Goal: Task Accomplishment & Management: Manage account settings

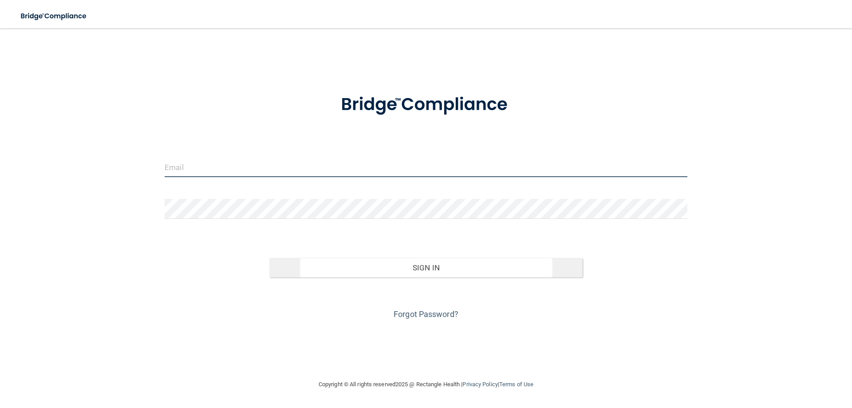
type input "[EMAIL_ADDRESS][DOMAIN_NAME]"
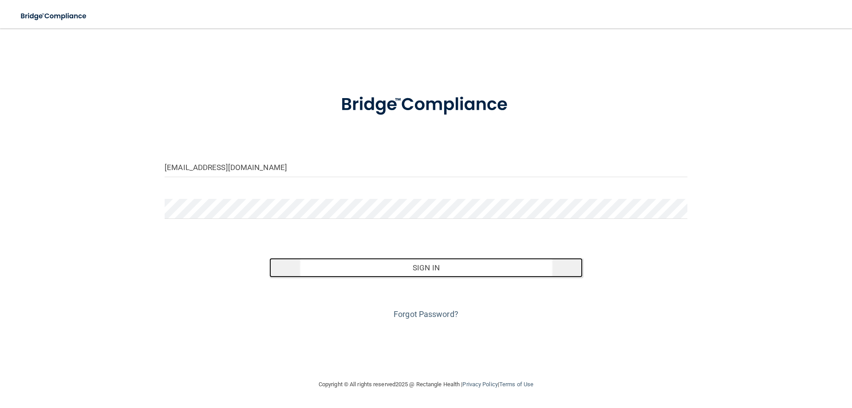
click at [429, 269] on button "Sign In" at bounding box center [426, 268] width 314 height 20
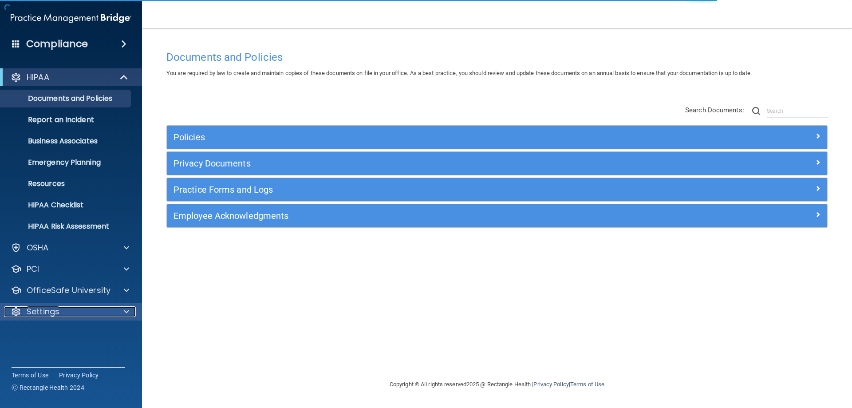
click at [113, 315] on div "Settings" at bounding box center [59, 311] width 110 height 11
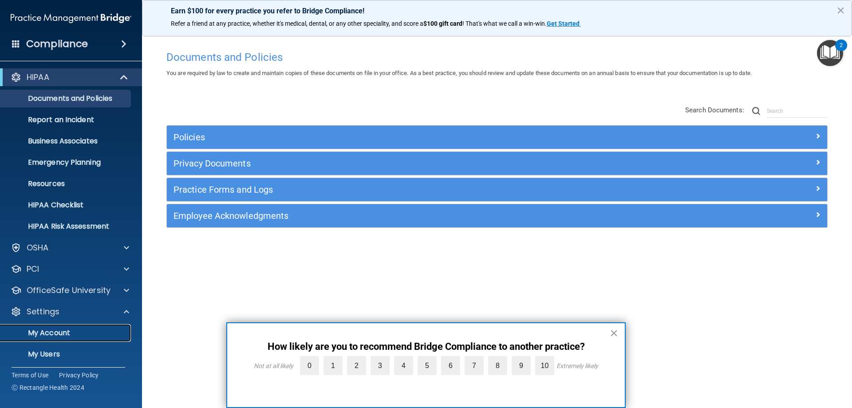
click at [58, 335] on p "My Account" at bounding box center [66, 332] width 121 height 9
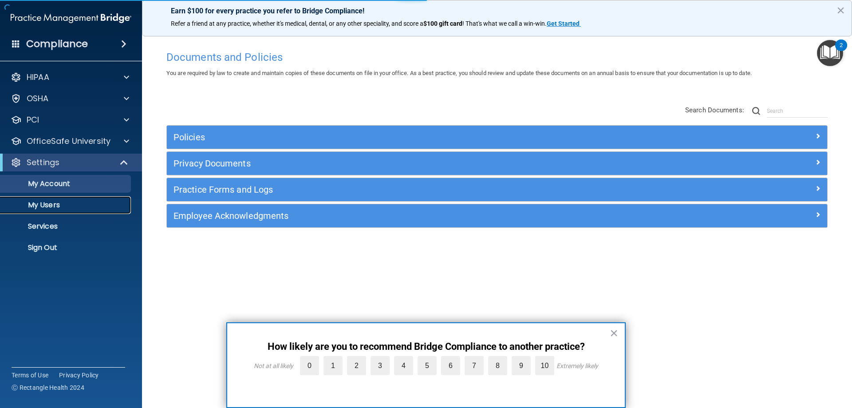
click at [54, 207] on p "My Users" at bounding box center [66, 205] width 121 height 9
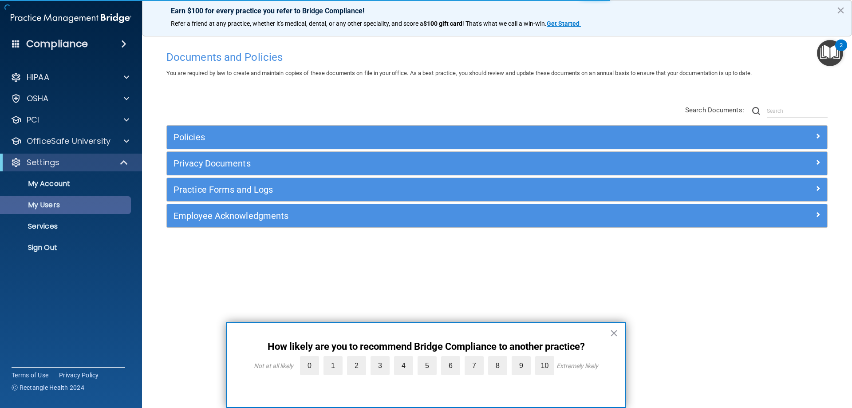
select select "20"
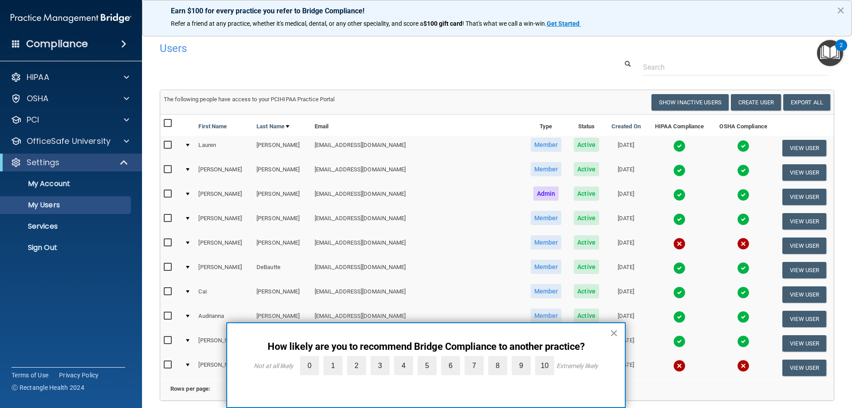
click at [612, 336] on button "×" at bounding box center [614, 333] width 8 height 14
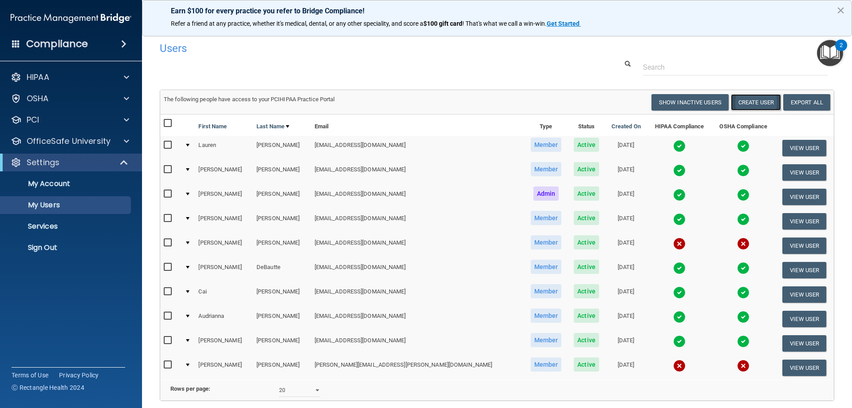
click at [750, 99] on button "Create User" at bounding box center [756, 102] width 50 height 16
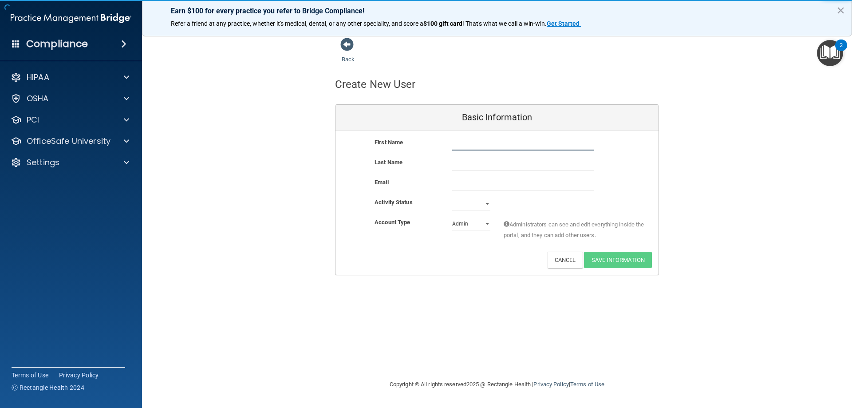
click at [492, 144] on input "text" at bounding box center [523, 143] width 142 height 13
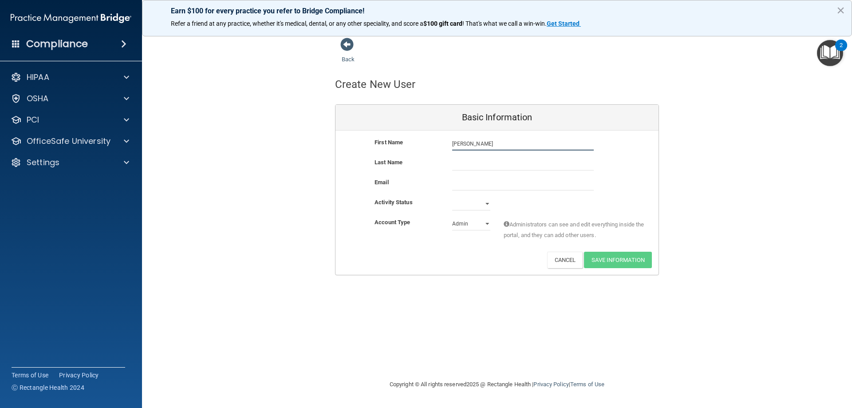
type input "[PERSON_NAME]"
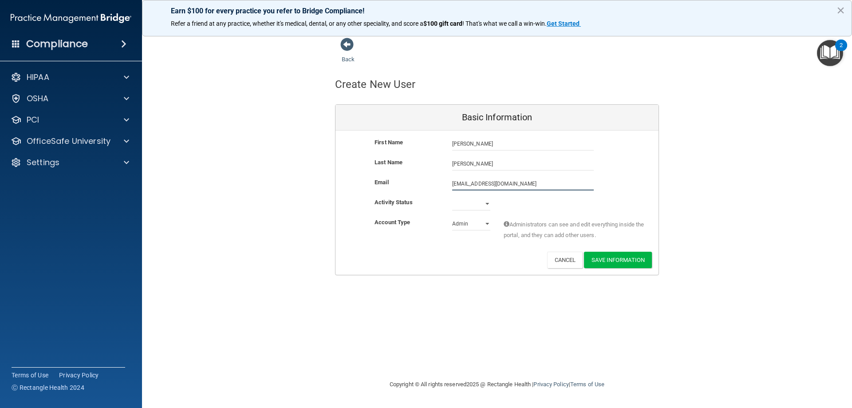
type input "[EMAIL_ADDRESS][DOMAIN_NAME]"
click at [487, 204] on select "Active Inactive" at bounding box center [471, 203] width 38 height 13
select select "active"
click at [452, 197] on select "Active Inactive" at bounding box center [471, 203] width 38 height 13
click at [487, 224] on select "Admin Member" at bounding box center [471, 223] width 38 height 13
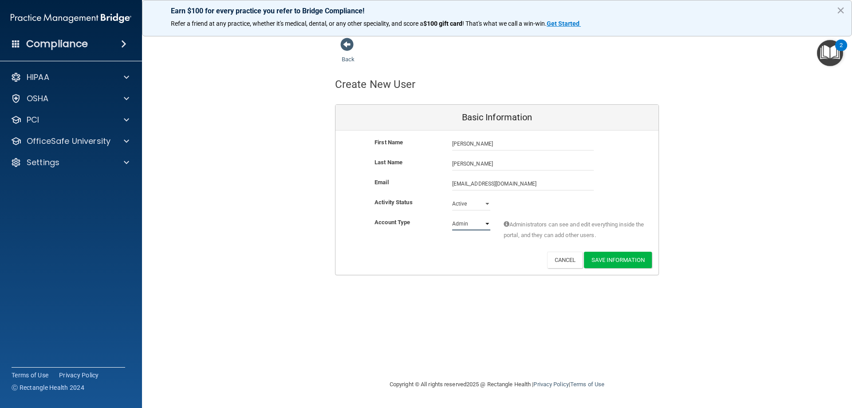
select select "practice_member"
click at [452, 217] on select "Admin Member" at bounding box center [471, 223] width 38 height 13
click at [614, 261] on button "Save Information" at bounding box center [618, 260] width 68 height 16
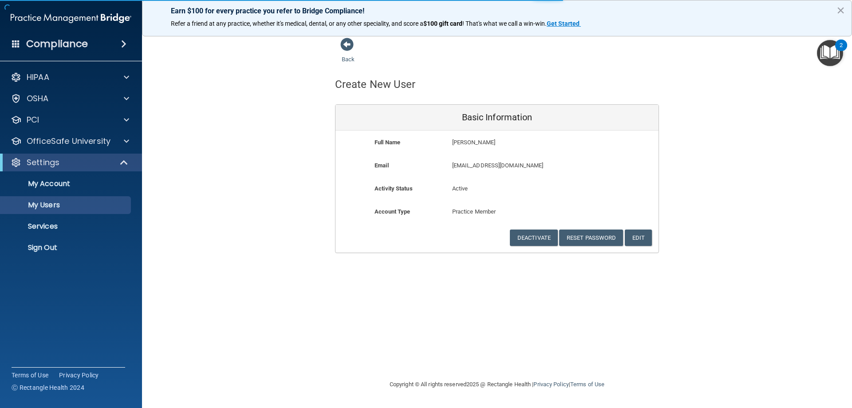
select select "20"
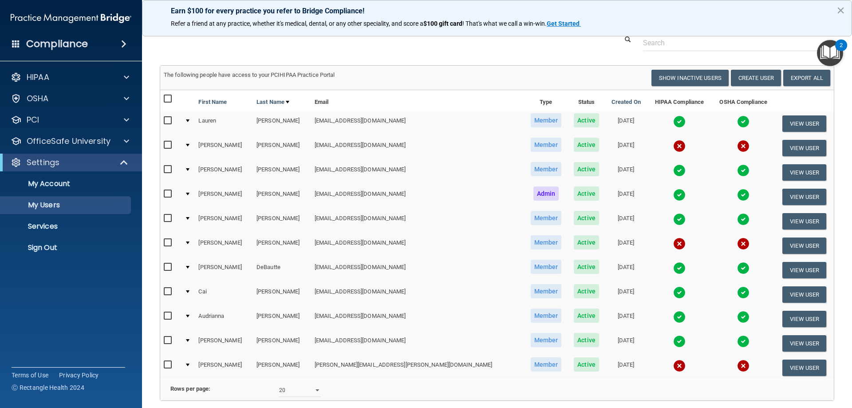
scroll to position [141, 0]
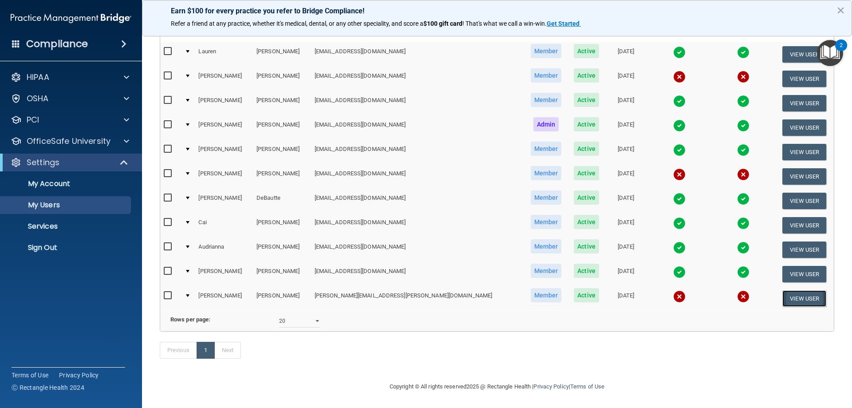
click at [783, 290] on button "View User" at bounding box center [804, 298] width 44 height 16
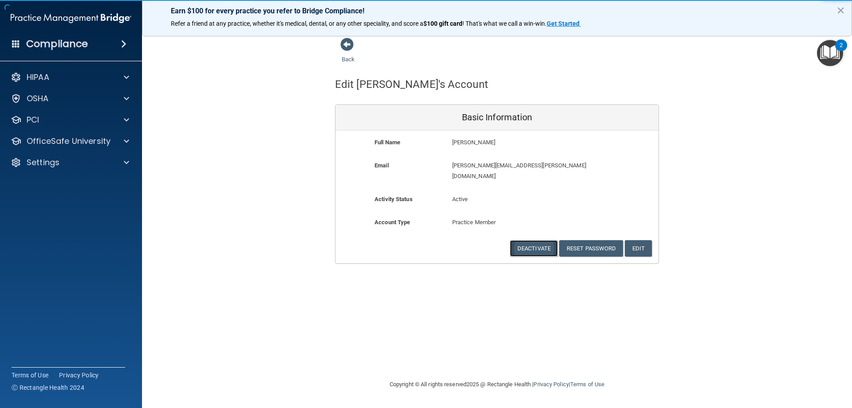
click at [536, 240] on button "Deactivate" at bounding box center [534, 248] width 48 height 16
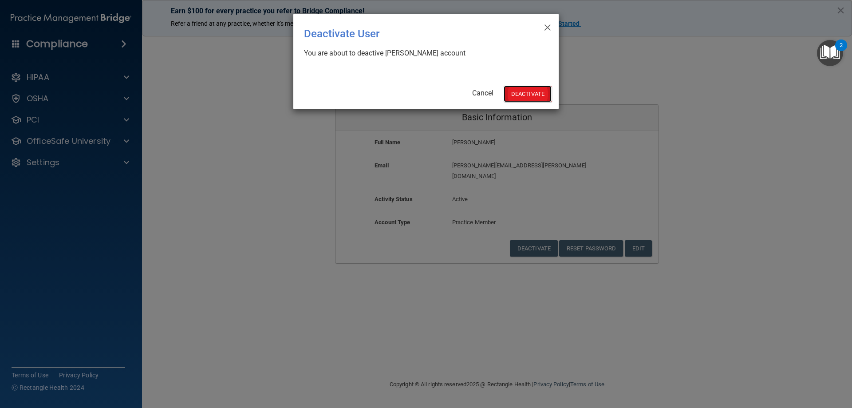
click at [512, 94] on button "Deactivate" at bounding box center [528, 94] width 48 height 16
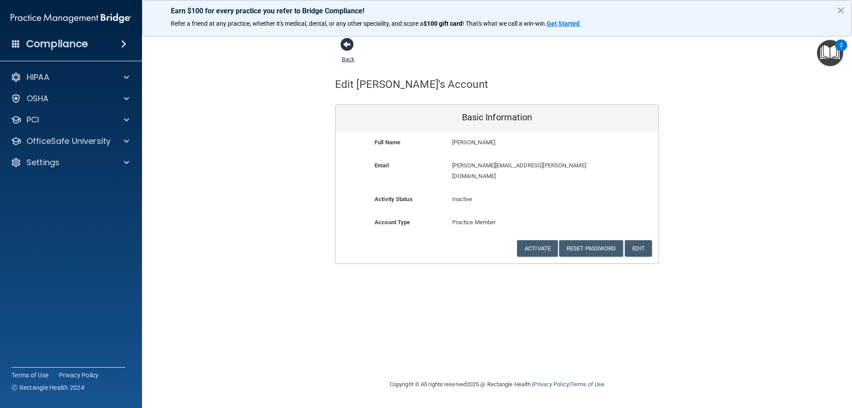
click at [348, 45] on span at bounding box center [346, 44] width 13 height 13
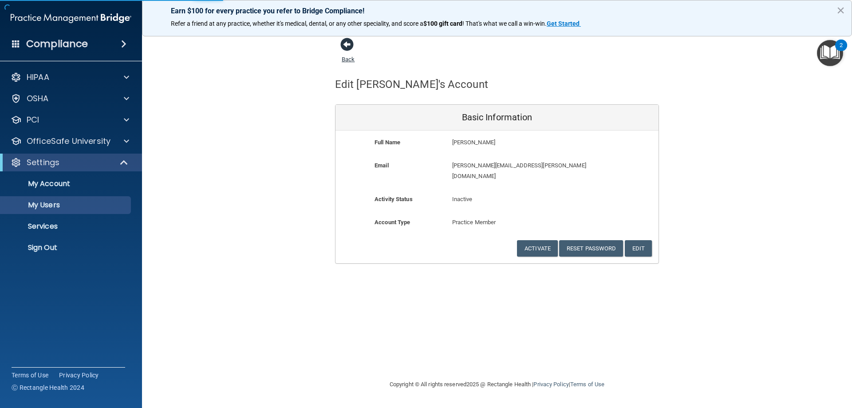
select select "20"
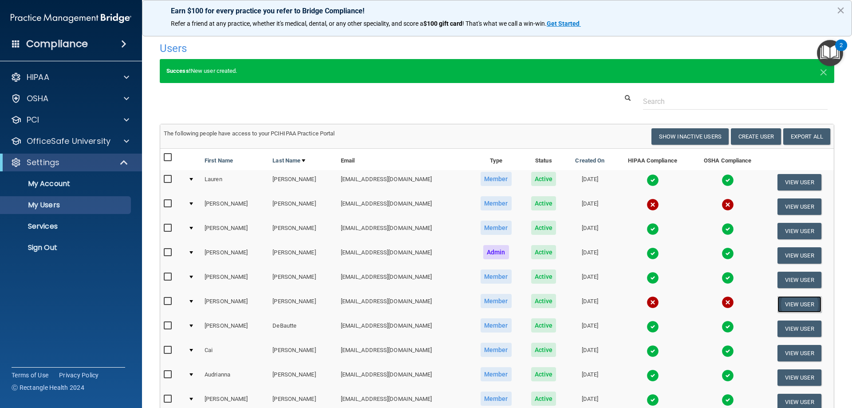
click at [791, 302] on button "View User" at bounding box center [799, 304] width 44 height 16
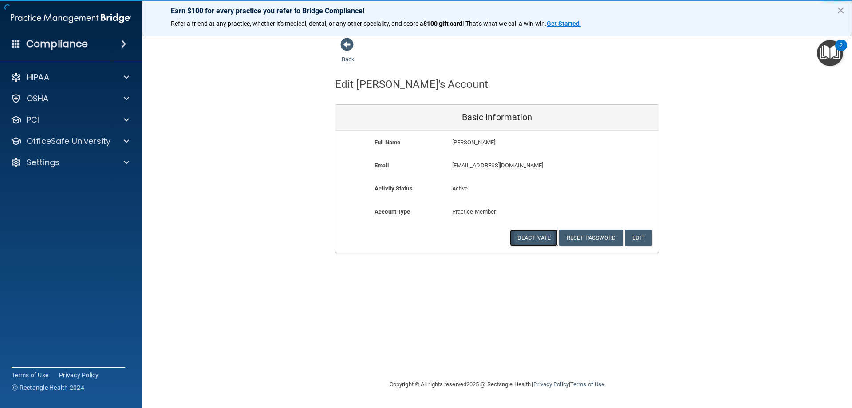
click at [536, 240] on button "Deactivate" at bounding box center [534, 237] width 48 height 16
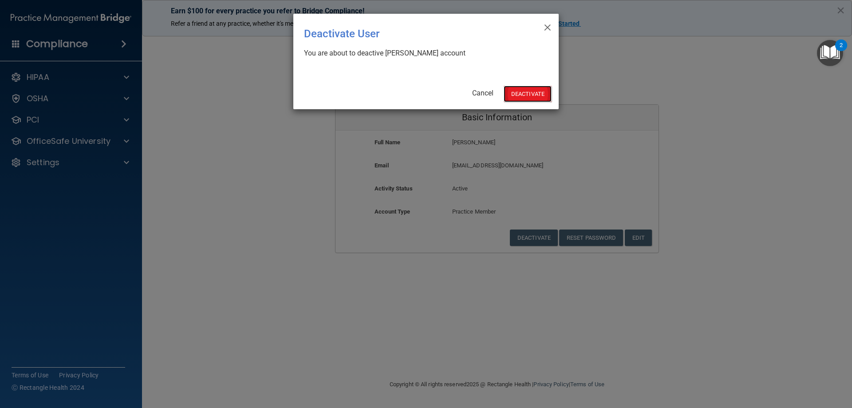
click at [535, 92] on button "Deactivate" at bounding box center [528, 94] width 48 height 16
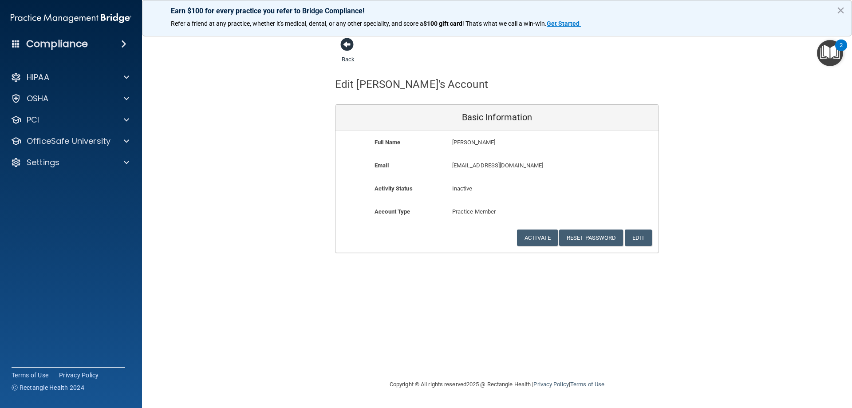
click at [347, 44] on span at bounding box center [346, 44] width 13 height 13
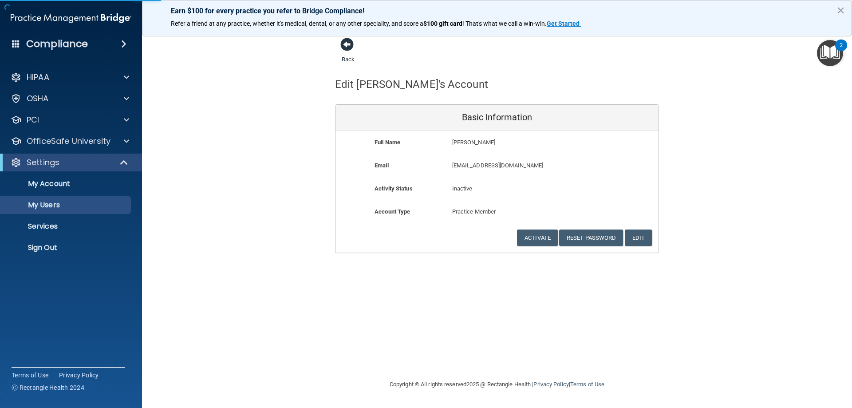
select select "20"
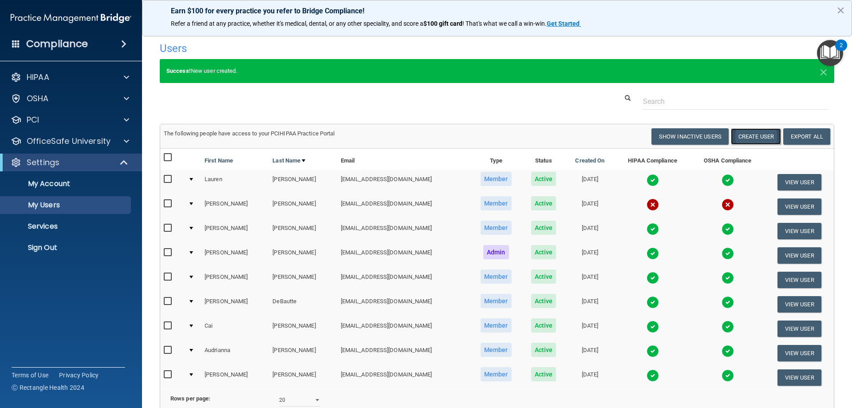
click at [740, 136] on button "Create User" at bounding box center [756, 136] width 50 height 16
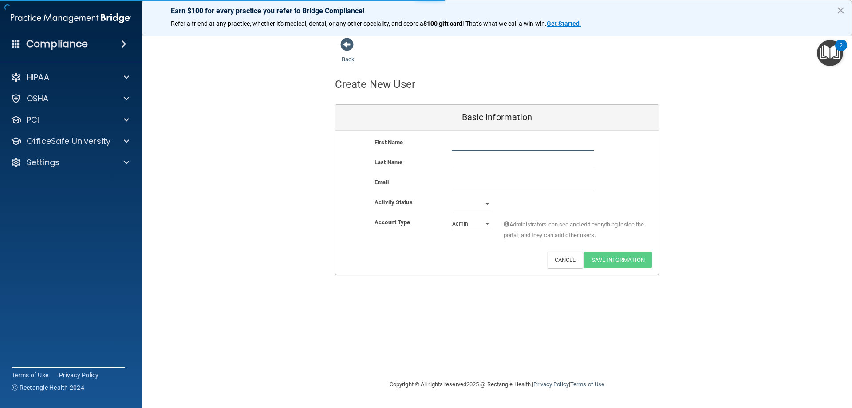
click at [458, 140] on input "text" at bounding box center [523, 143] width 142 height 13
type input "Addie"
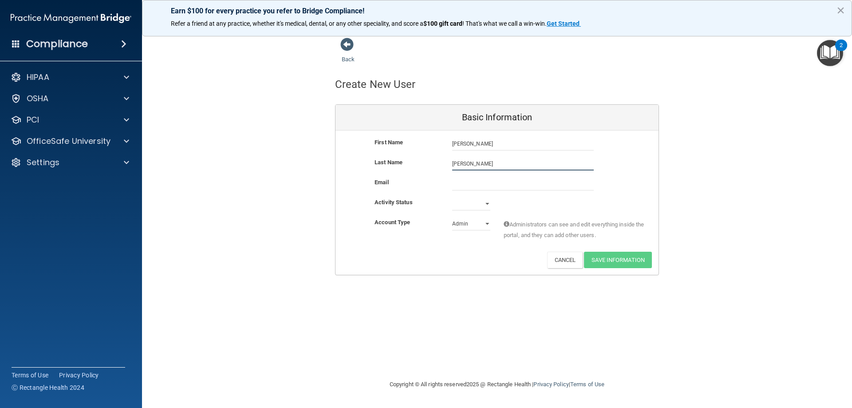
type input "Sims"
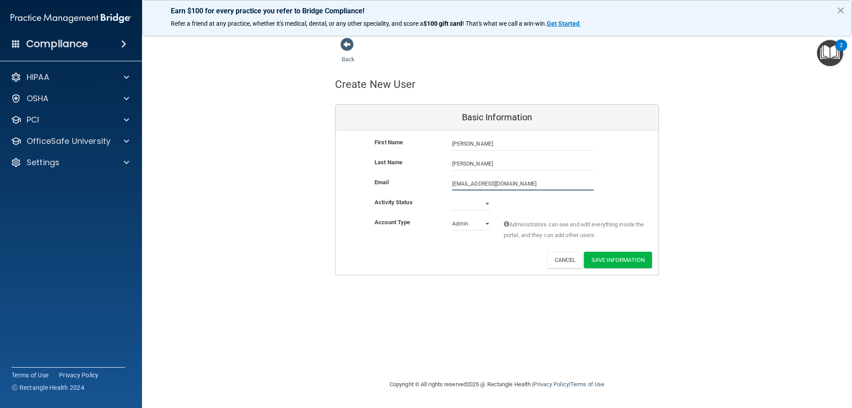
click at [468, 186] on input "addiemis1228@icloud.com" at bounding box center [523, 183] width 142 height 13
type input "addiesims1228@icloud.com"
click at [483, 205] on select "Active Inactive" at bounding box center [471, 203] width 38 height 13
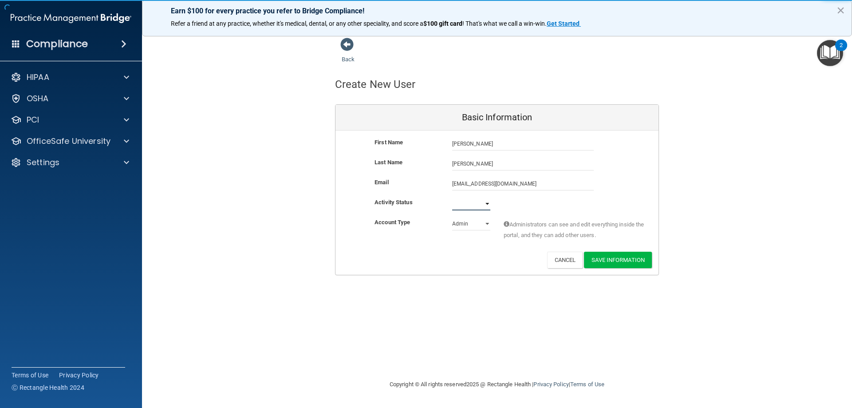
select select "active"
click at [452, 197] on select "Active Inactive" at bounding box center [471, 203] width 38 height 13
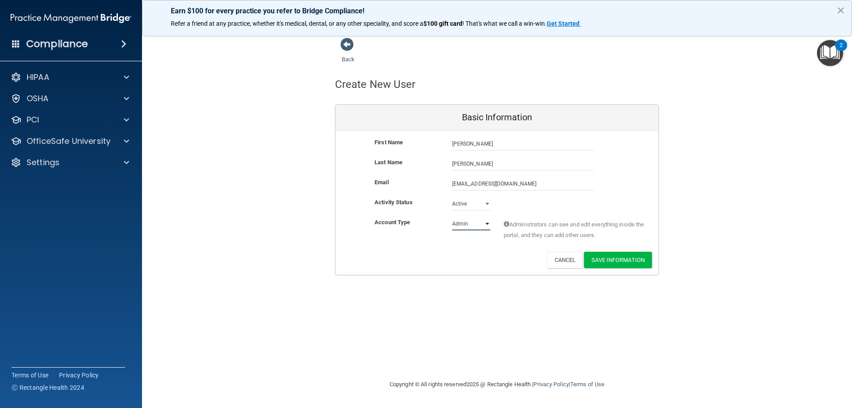
click at [483, 223] on select "Admin Member" at bounding box center [471, 223] width 38 height 13
select select "practice_member"
click at [452, 217] on select "Admin Member" at bounding box center [471, 223] width 38 height 13
click at [610, 264] on button "Save Information" at bounding box center [618, 260] width 68 height 16
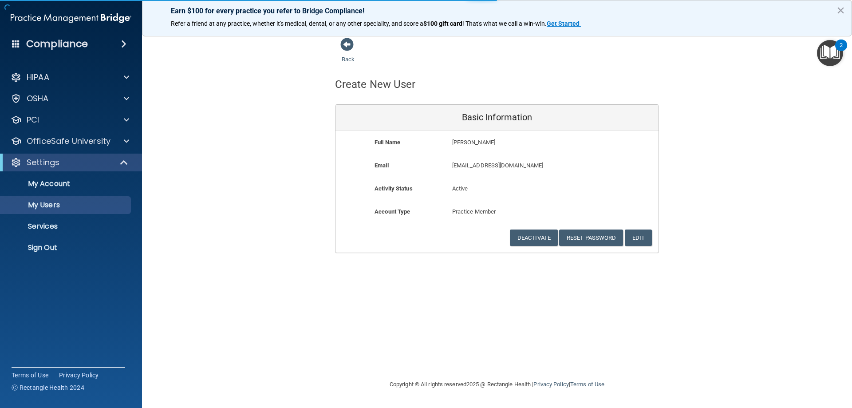
select select "20"
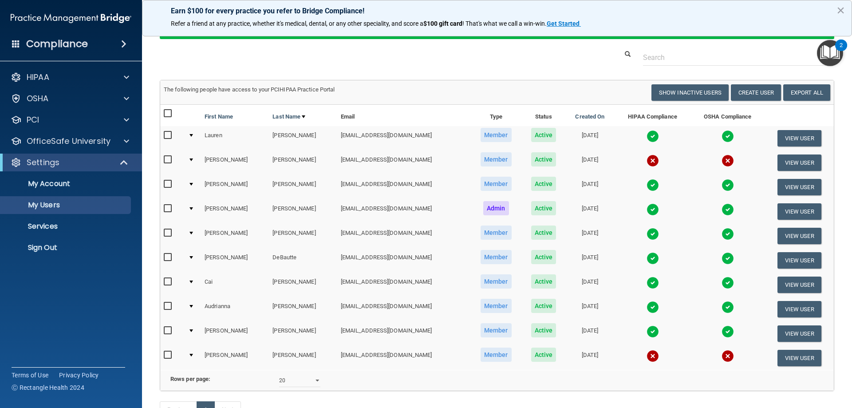
scroll to position [44, 0]
